Goal: Task Accomplishment & Management: Use online tool/utility

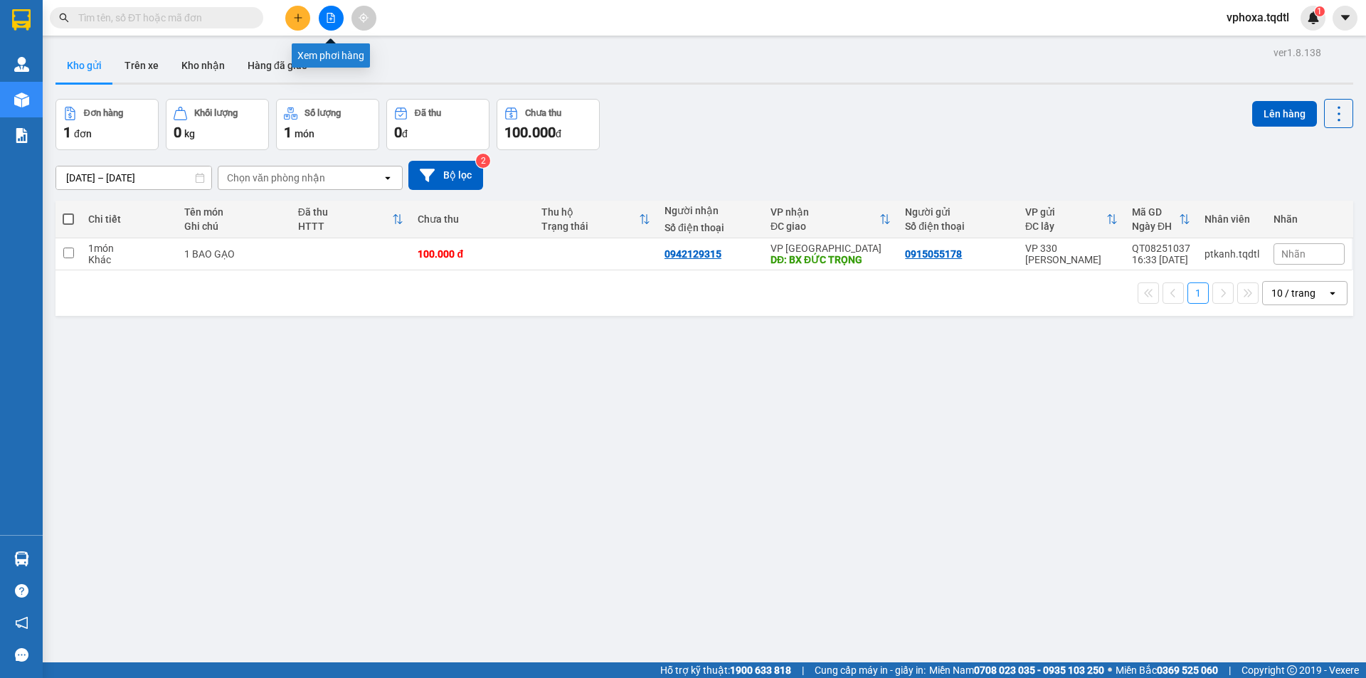
click at [319, 18] on button at bounding box center [331, 18] width 25 height 25
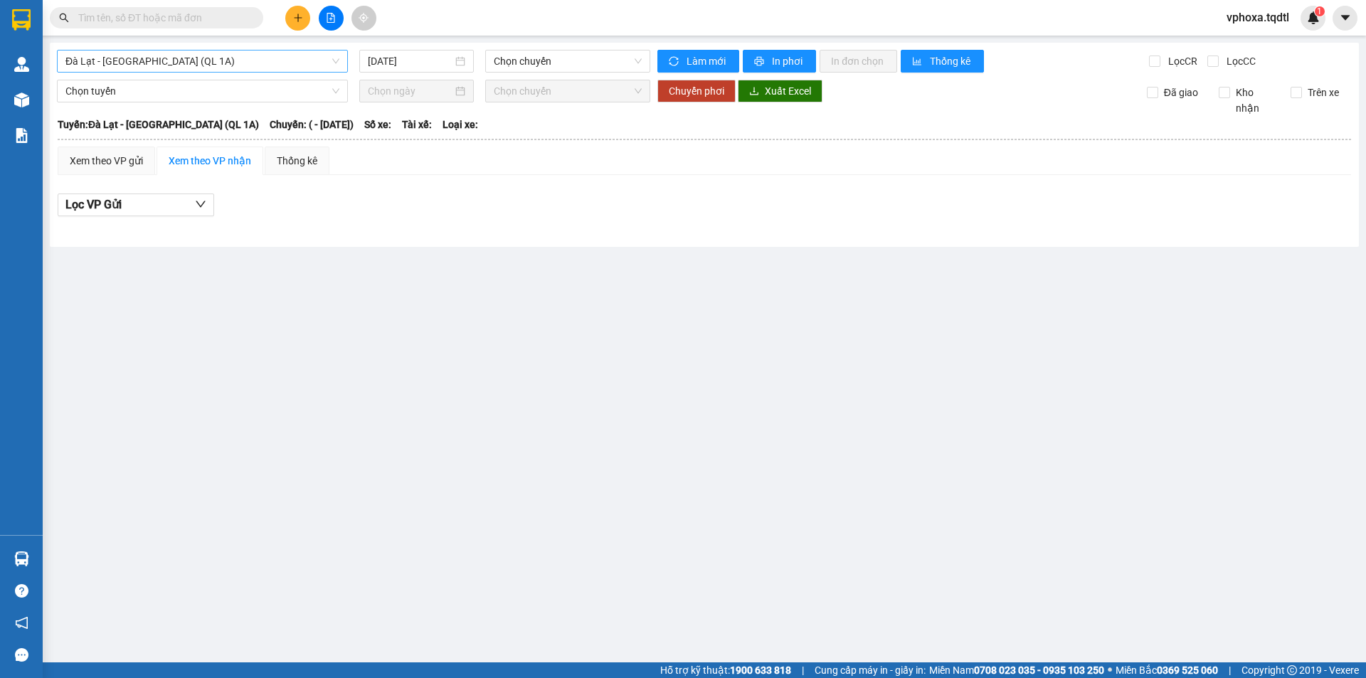
click at [332, 63] on span "Đà Lạt - Sài Gòn (QL 1A)" at bounding box center [202, 61] width 274 height 21
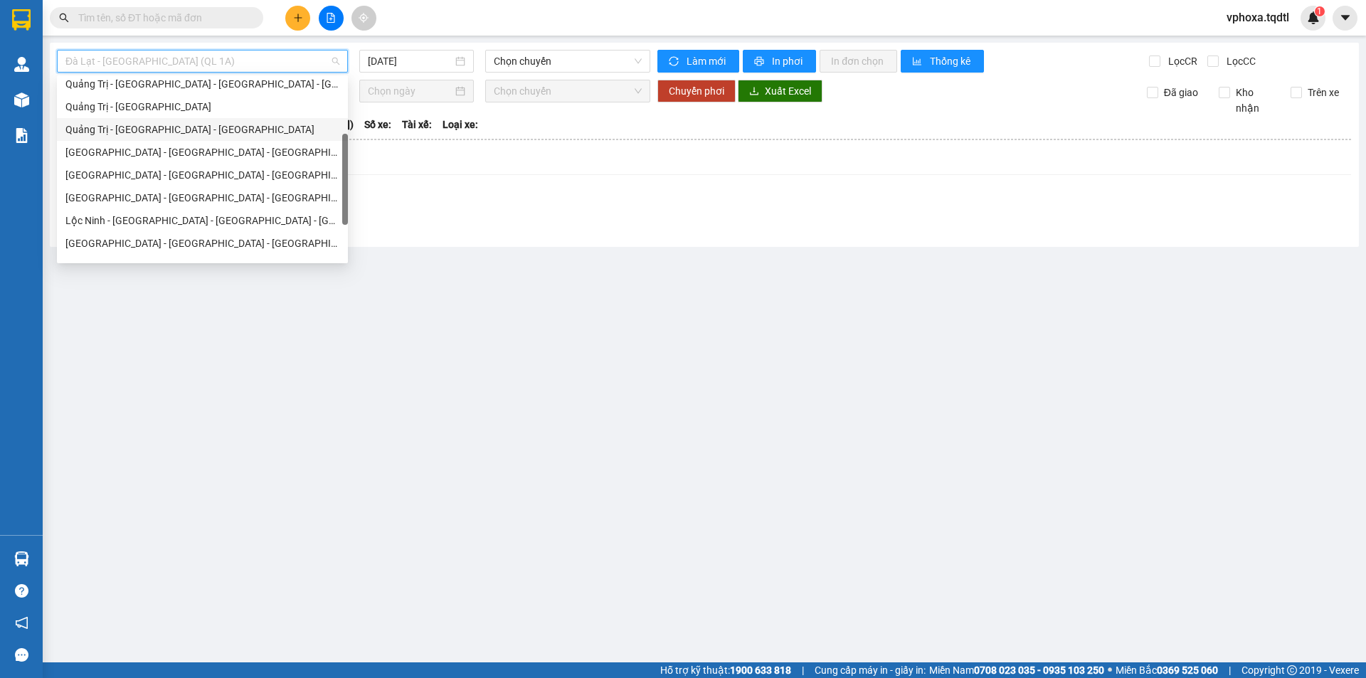
scroll to position [250, 0]
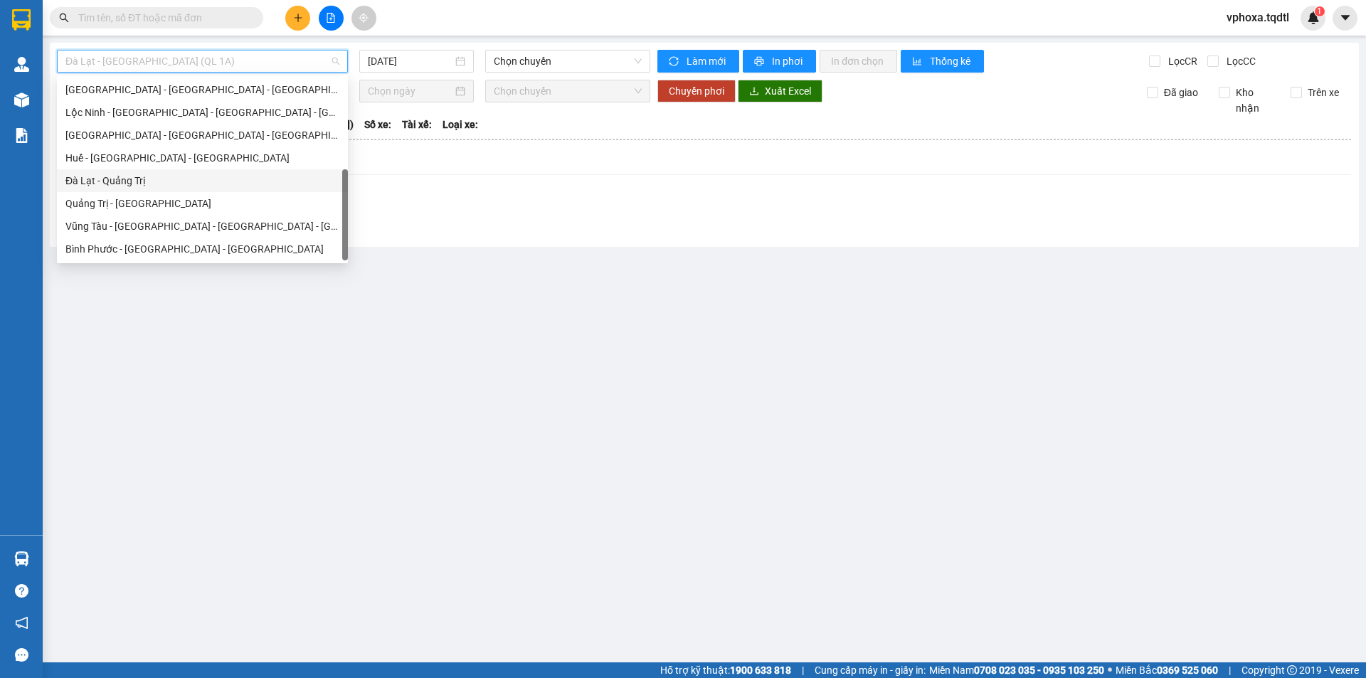
click at [137, 182] on div "Đà Lạt - Quảng Trị" at bounding box center [202, 181] width 274 height 16
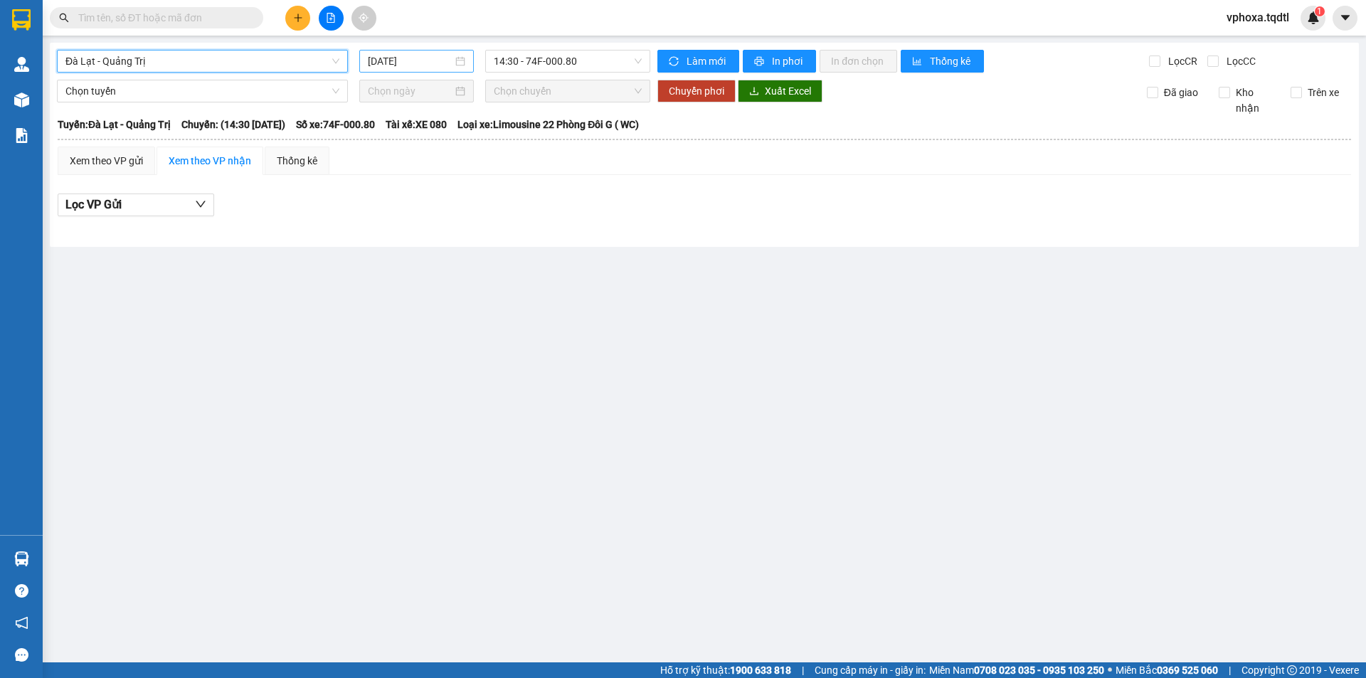
click at [464, 58] on div "14/08/2025" at bounding box center [416, 61] width 97 height 16
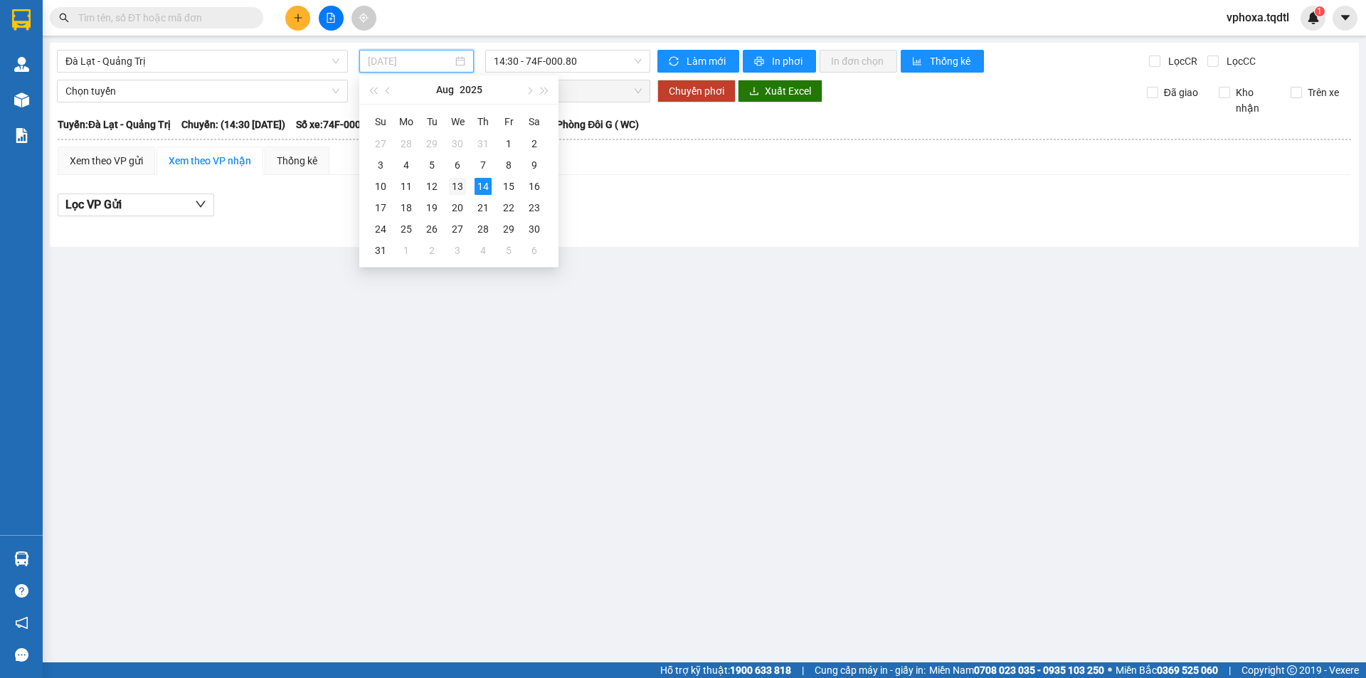
click at [454, 183] on div "13" at bounding box center [457, 186] width 17 height 17
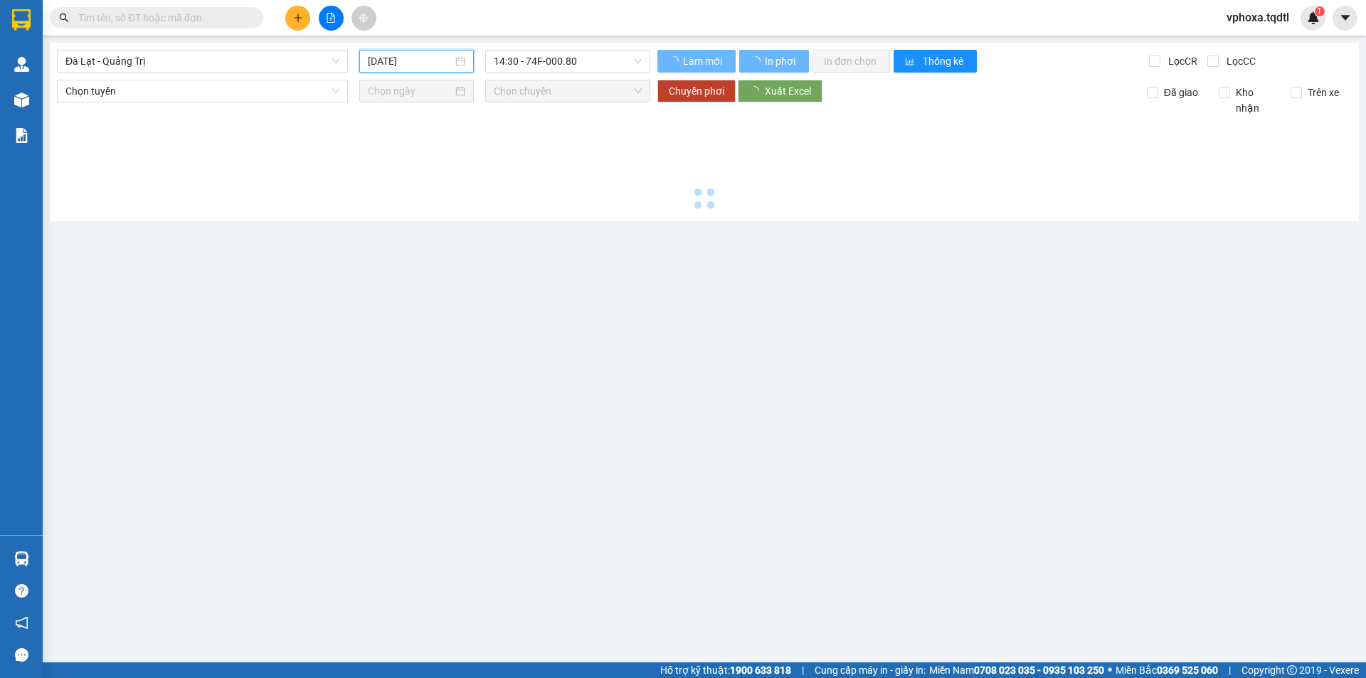
type input "13/08/2025"
